Goal: Transaction & Acquisition: Purchase product/service

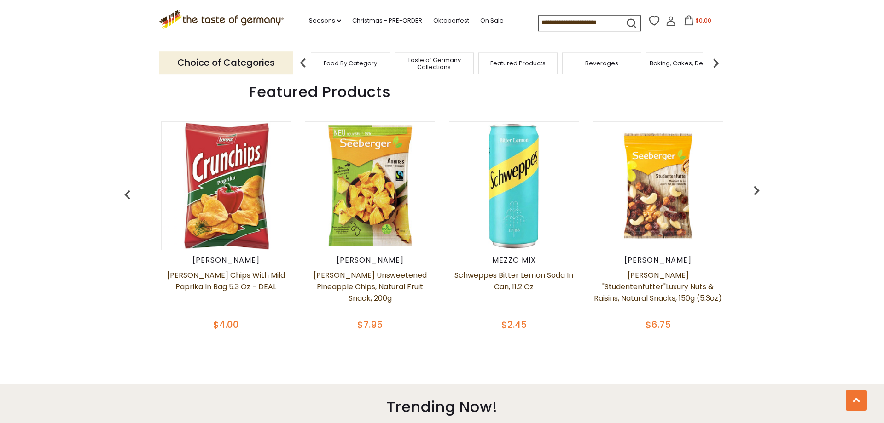
scroll to position [249, 0]
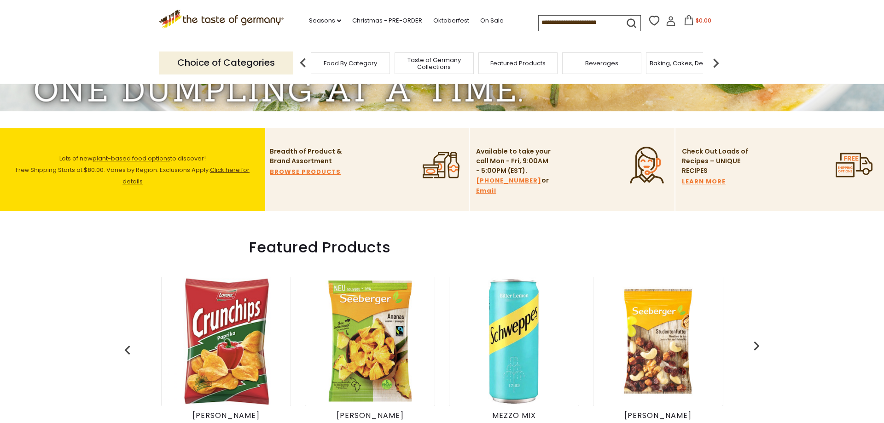
click at [361, 64] on span "Food By Category" at bounding box center [350, 63] width 53 height 7
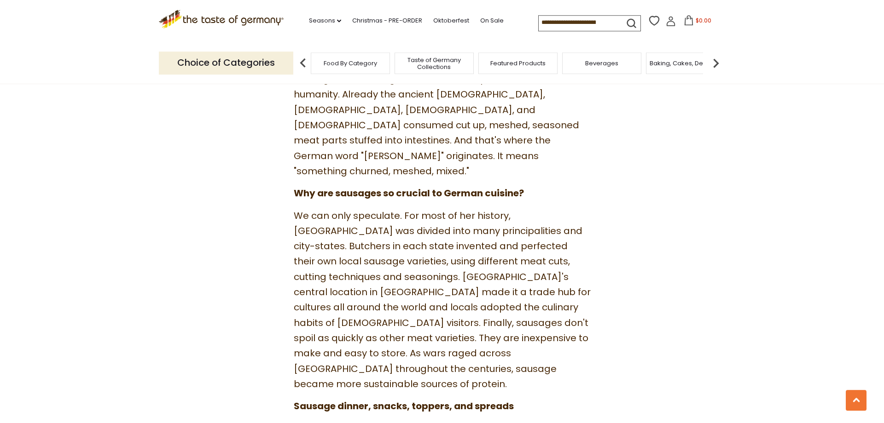
scroll to position [547, 0]
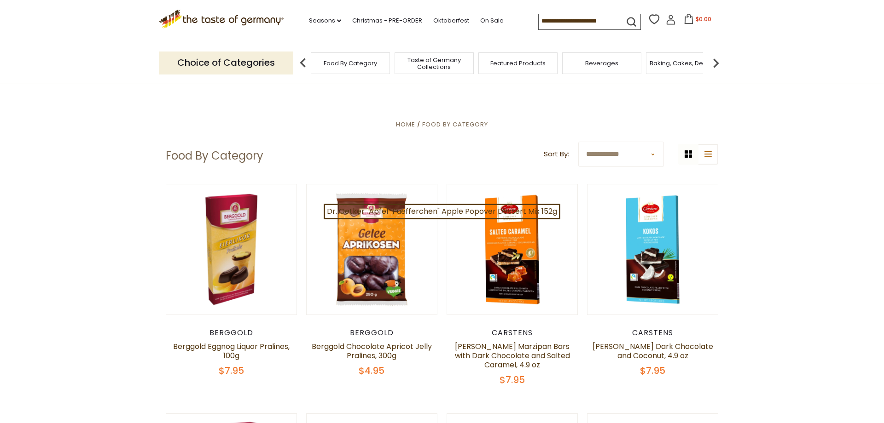
click at [716, 61] on img at bounding box center [715, 63] width 18 height 18
click at [716, 59] on img at bounding box center [715, 63] width 18 height 18
click at [715, 59] on img at bounding box center [715, 63] width 18 height 18
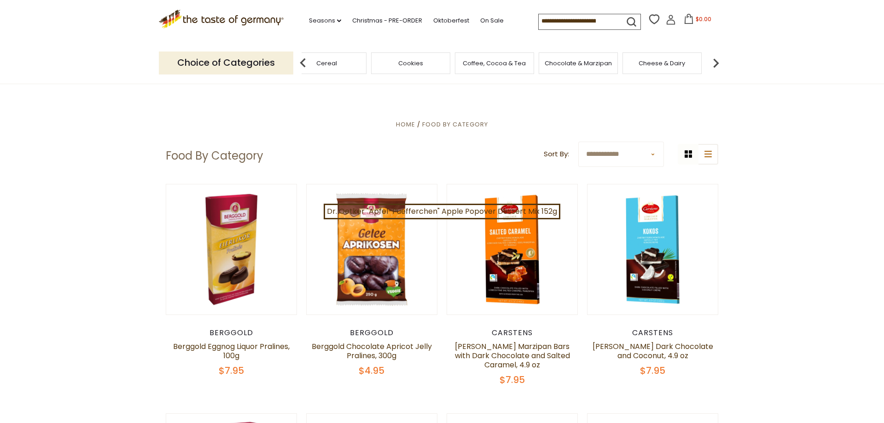
click at [715, 59] on img at bounding box center [715, 63] width 18 height 18
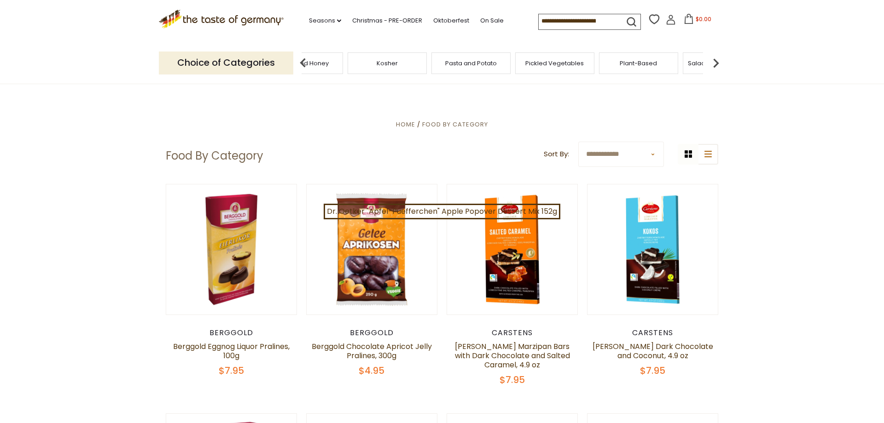
click at [715, 59] on img at bounding box center [715, 63] width 18 height 18
click at [540, 67] on div "Sausages" at bounding box center [523, 63] width 79 height 22
click at [521, 60] on span "Sausages" at bounding box center [524, 63] width 30 height 7
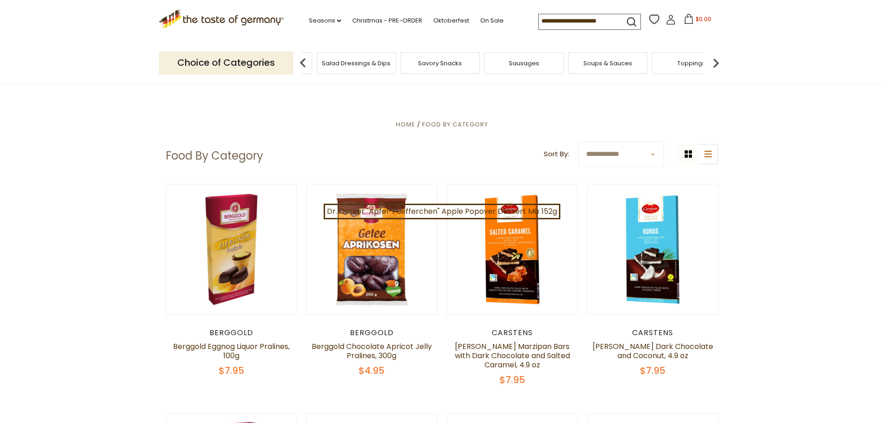
click at [529, 63] on span "Sausages" at bounding box center [524, 63] width 30 height 7
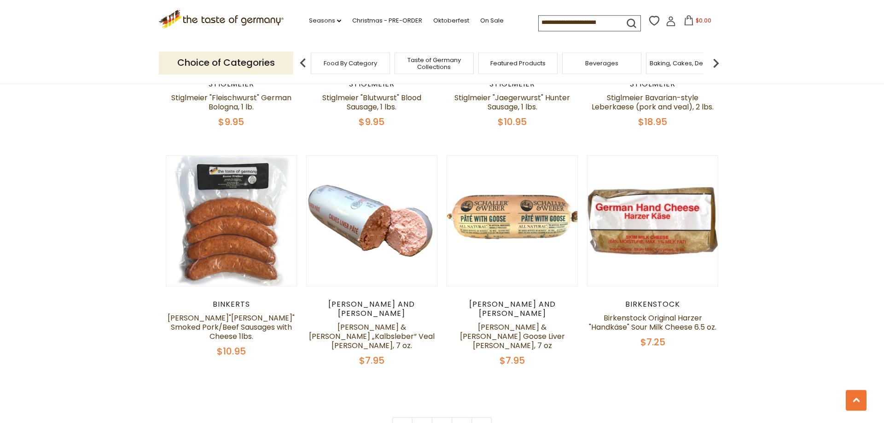
scroll to position [2287, 0]
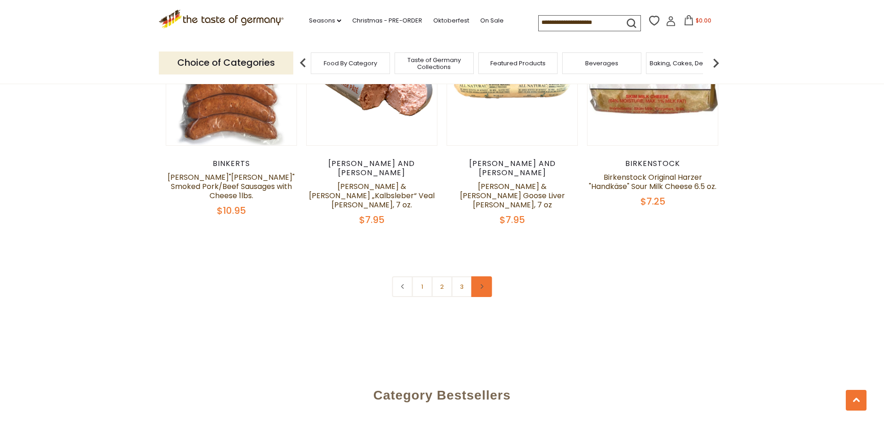
click at [486, 277] on link at bounding box center [481, 287] width 21 height 21
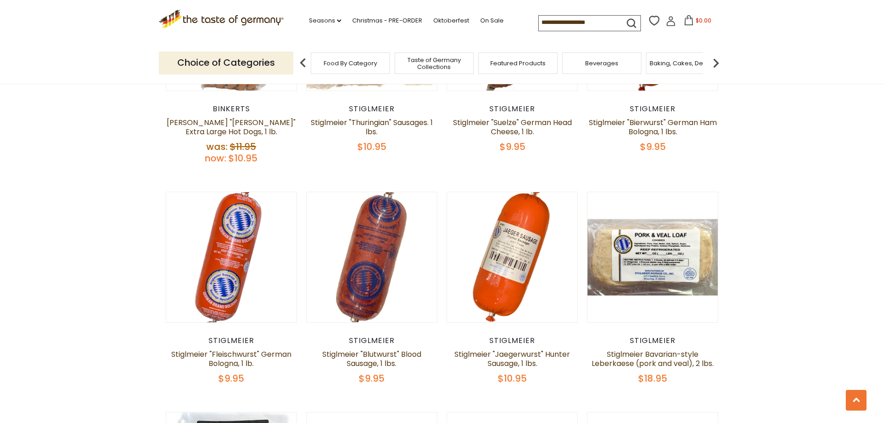
scroll to position [2187, 0]
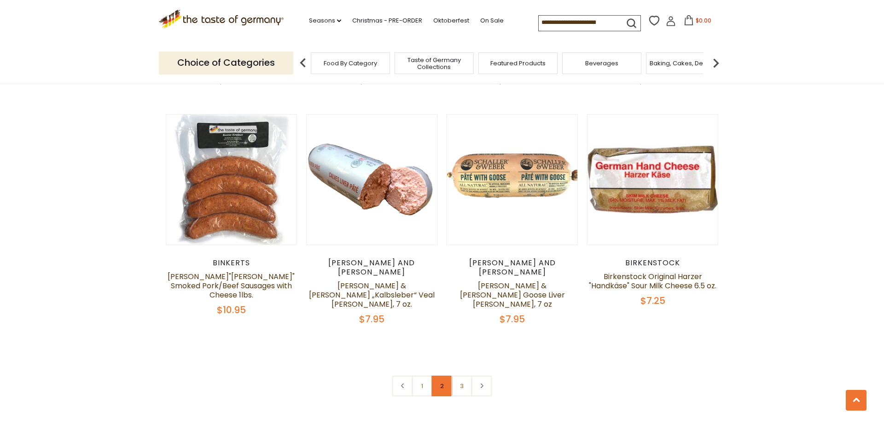
click at [442, 376] on link "2" at bounding box center [442, 386] width 21 height 21
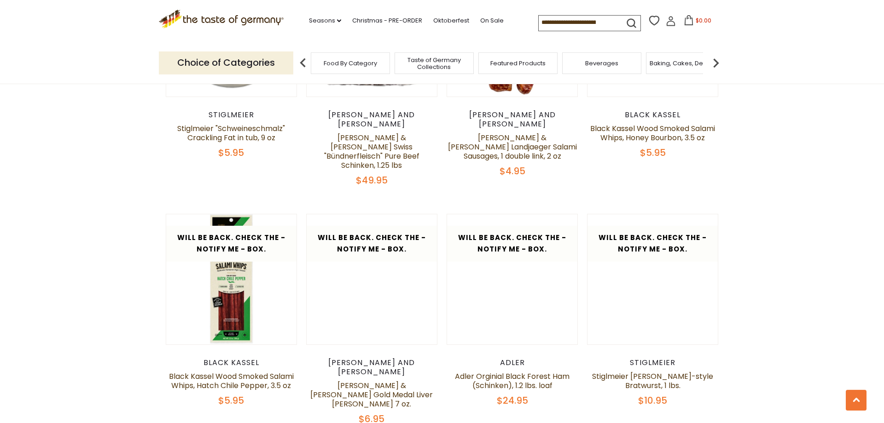
scroll to position [2252, 0]
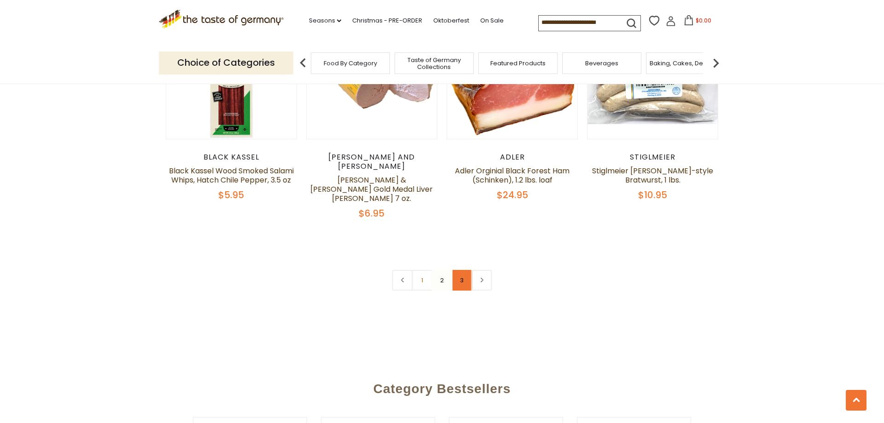
click at [462, 270] on link "3" at bounding box center [462, 280] width 21 height 21
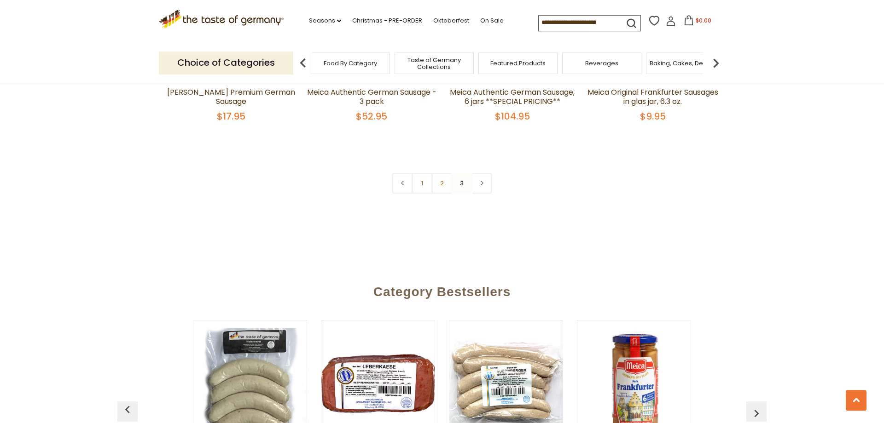
scroll to position [746, 0]
